Goal: Obtain resource: Download file/media

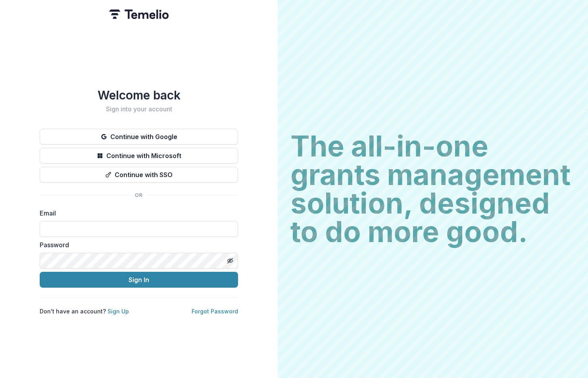
type input "**********"
click at [40, 272] on button "Sign In" at bounding box center [139, 280] width 198 height 16
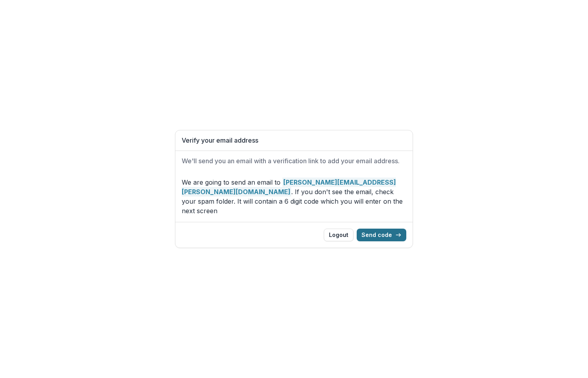
click at [386, 235] on button "Send code" at bounding box center [382, 235] width 50 height 13
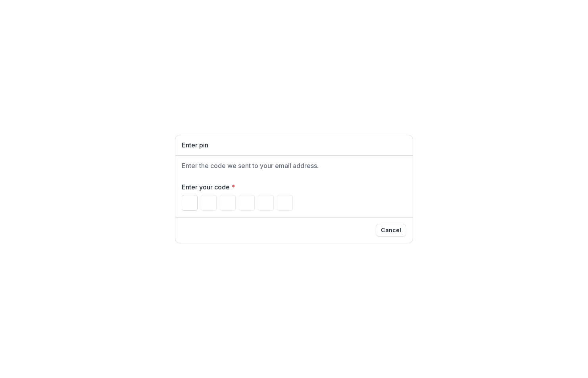
click at [190, 201] on input "Please enter your pin code" at bounding box center [190, 203] width 16 height 16
type input "*"
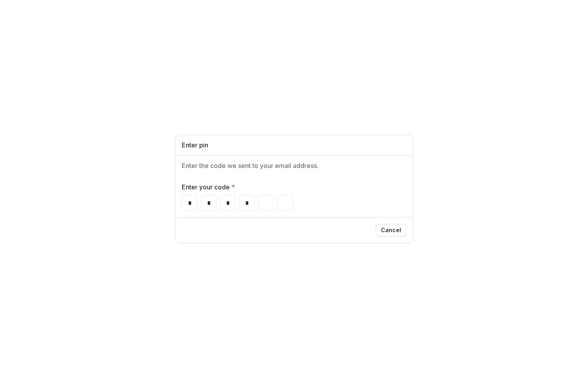
type input "*"
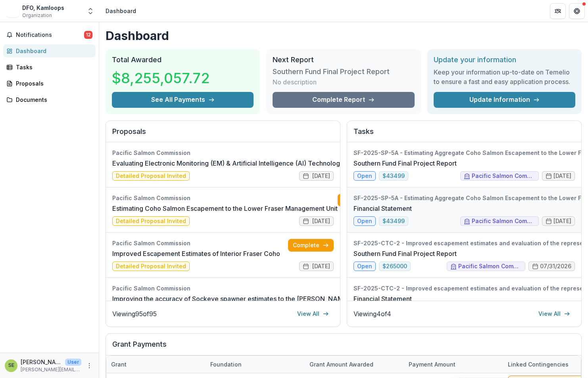
scroll to position [28, 0]
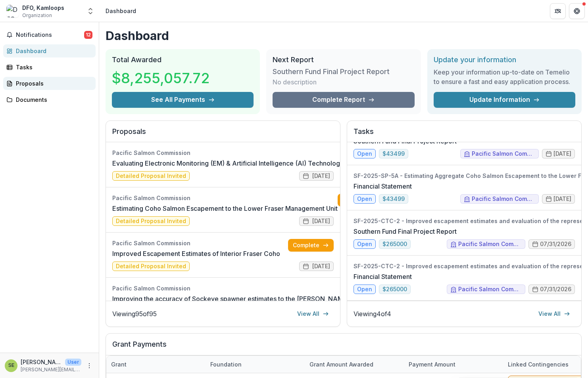
click at [33, 85] on div "Proposals" at bounding box center [52, 83] width 73 height 8
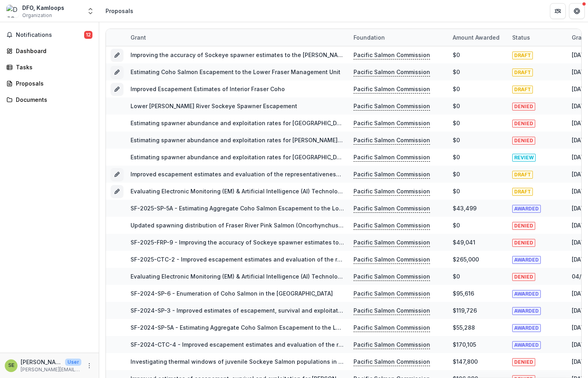
drag, startPoint x: 348, startPoint y: 47, endPoint x: 80, endPoint y: 259, distance: 341.4
click at [75, 261] on div "Notifications 12 Dashboard Tasks Proposals Documents" at bounding box center [49, 187] width 99 height 331
click at [38, 30] on button "Notifications 12" at bounding box center [49, 35] width 92 height 13
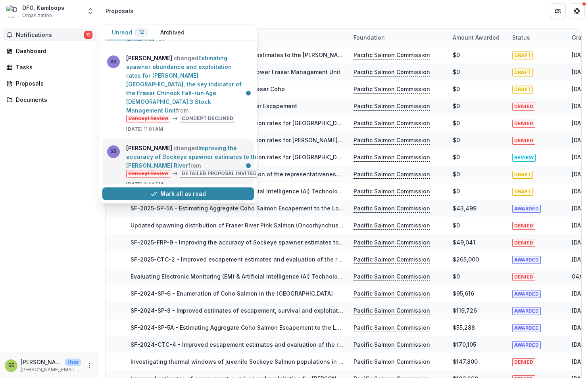
scroll to position [317, 0]
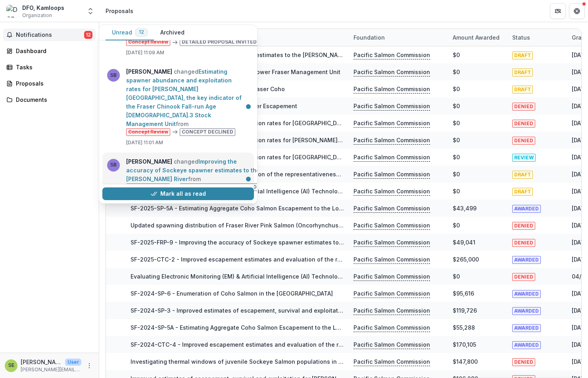
click at [214, 158] on link "Improving the accuracy of Sockeye spawner estimates to the Harrison River" at bounding box center [193, 170] width 134 height 24
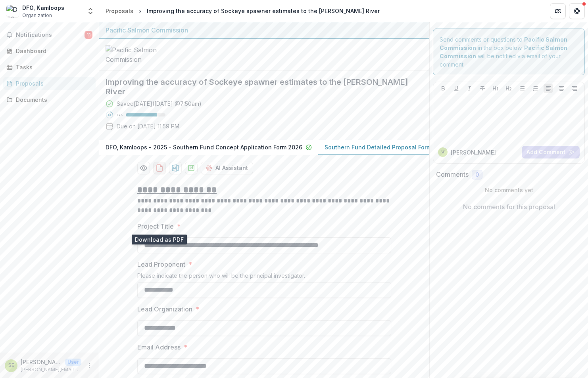
click at [157, 172] on icon "download-proposal" at bounding box center [159, 168] width 8 height 8
